Goal: Transaction & Acquisition: Subscribe to service/newsletter

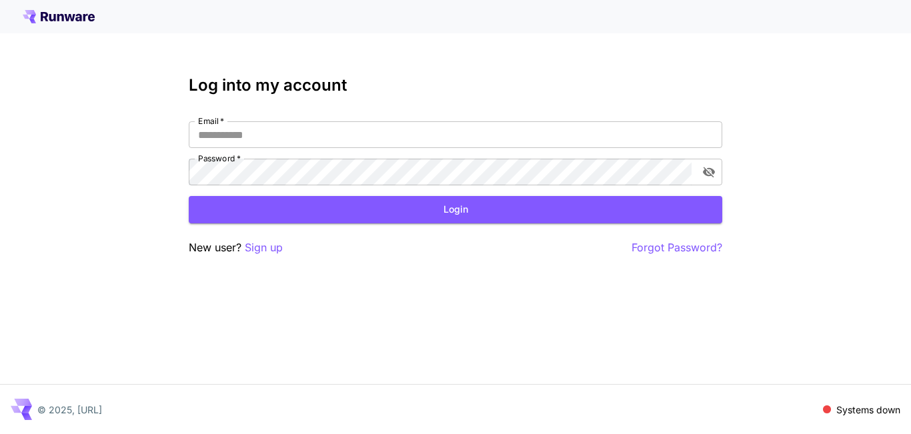
drag, startPoint x: 873, startPoint y: 409, endPoint x: 855, endPoint y: 412, distance: 18.3
click at [872, 409] on p "Systems down" at bounding box center [868, 410] width 64 height 14
click at [893, 409] on p "Systems down" at bounding box center [868, 410] width 64 height 14
click at [52, 17] on icon at bounding box center [59, 16] width 72 height 13
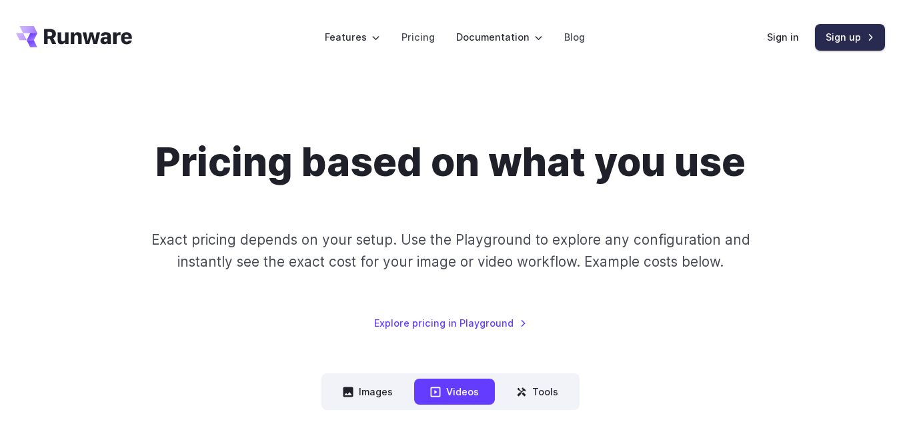
click at [827, 38] on link "Sign up" at bounding box center [850, 37] width 70 height 26
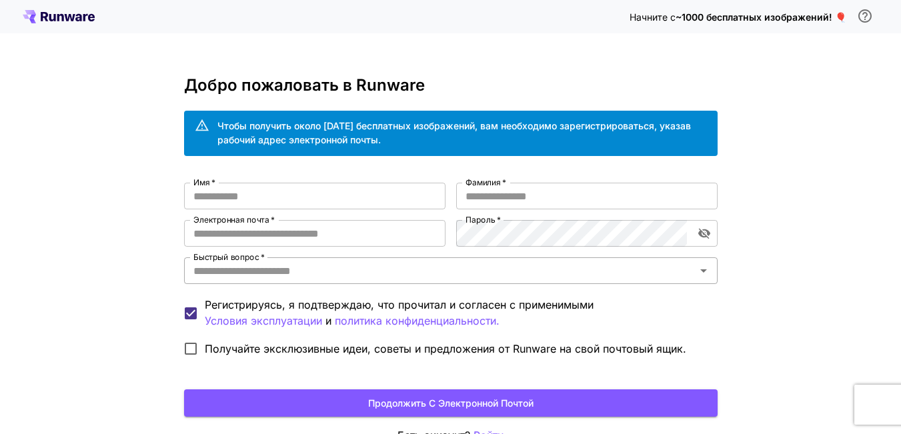
click at [702, 273] on icon "Открыть" at bounding box center [704, 271] width 16 height 16
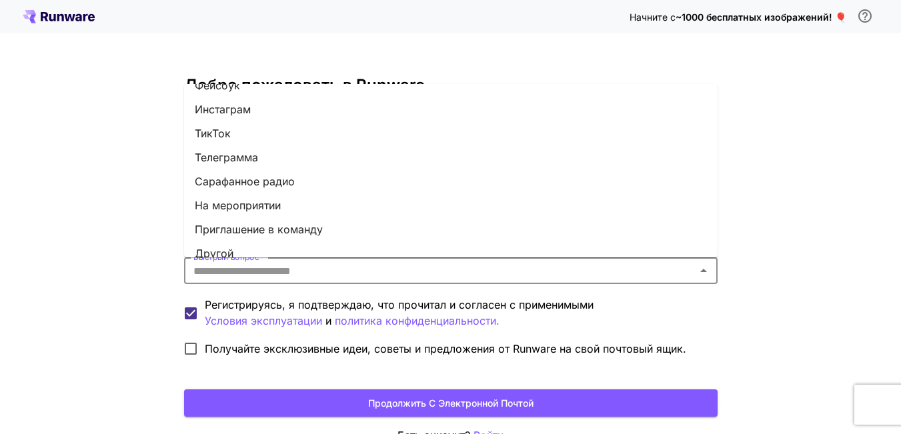
scroll to position [197, 0]
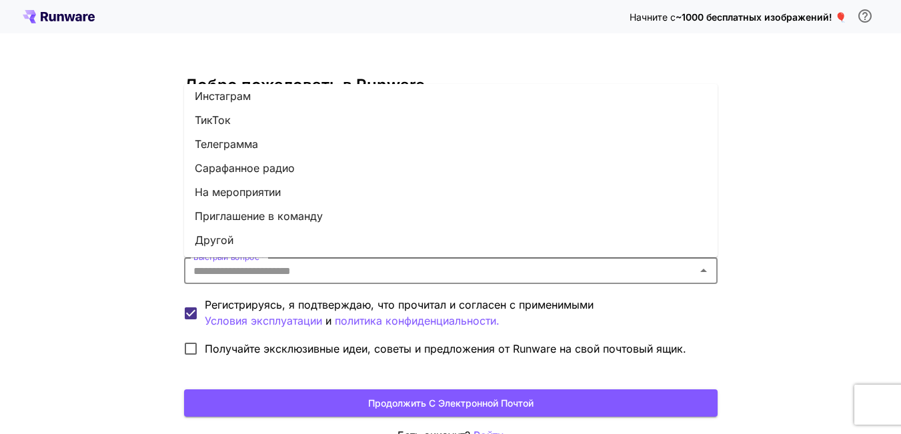
click at [812, 244] on div "Начните с ~1000 бесплатных изображений! 🎈 Добро пожаловать в Runware Чтобы полу…" at bounding box center [450, 257] width 901 height 515
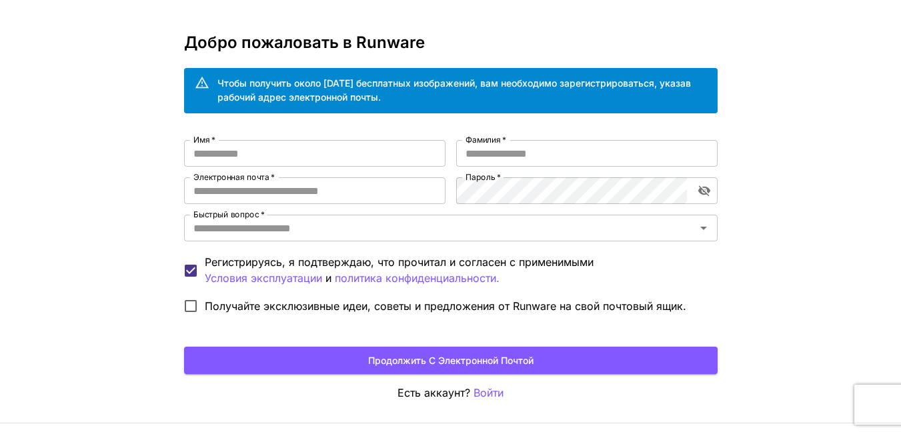
scroll to position [0, 0]
